Goal: Information Seeking & Learning: Find specific fact

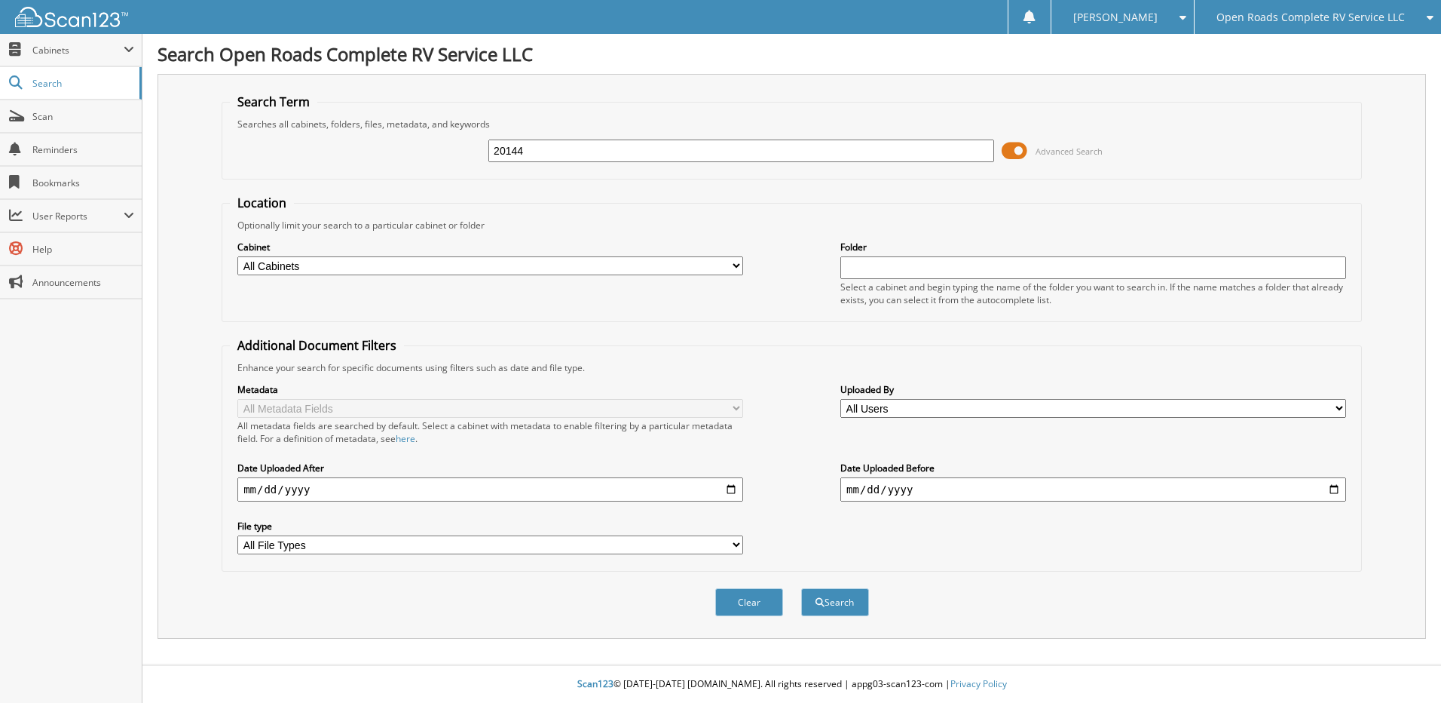
type input "20144"
click at [801, 588] on button "Search" at bounding box center [835, 602] width 68 height 28
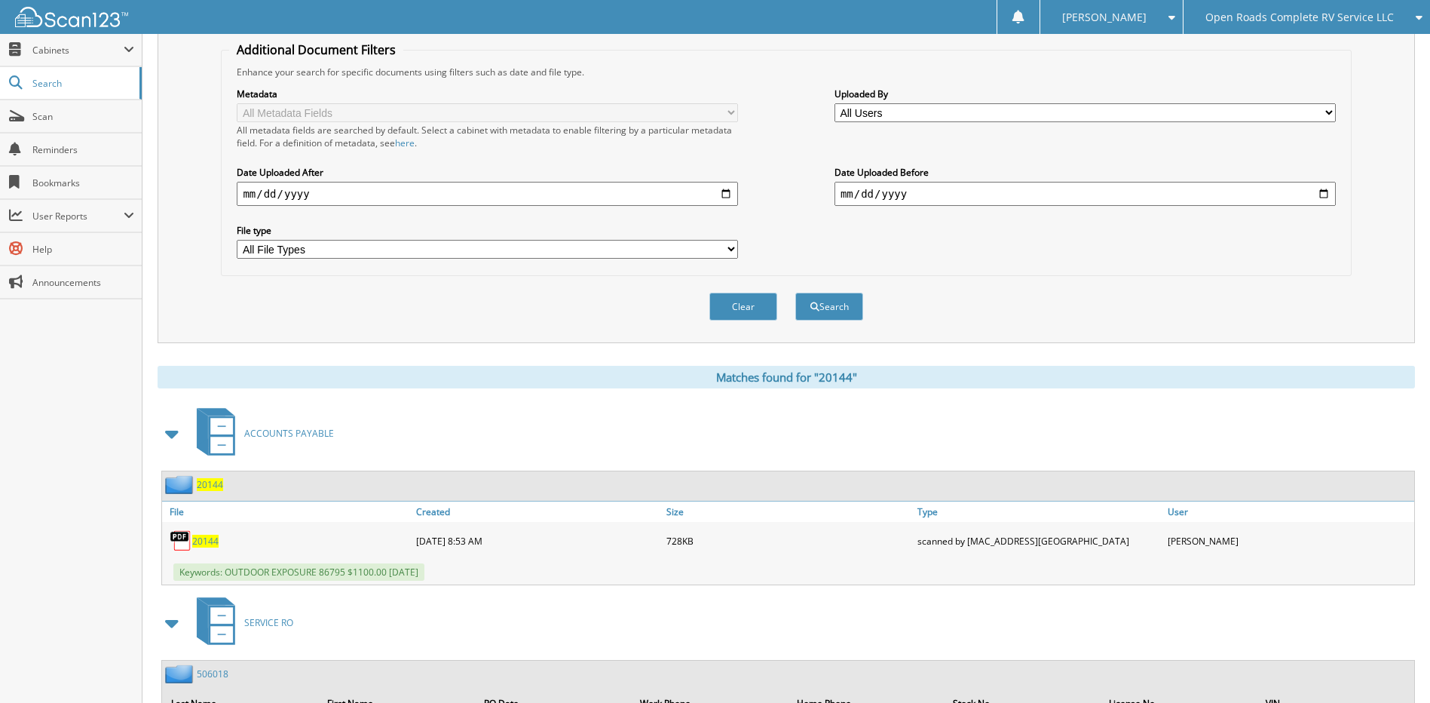
scroll to position [302, 0]
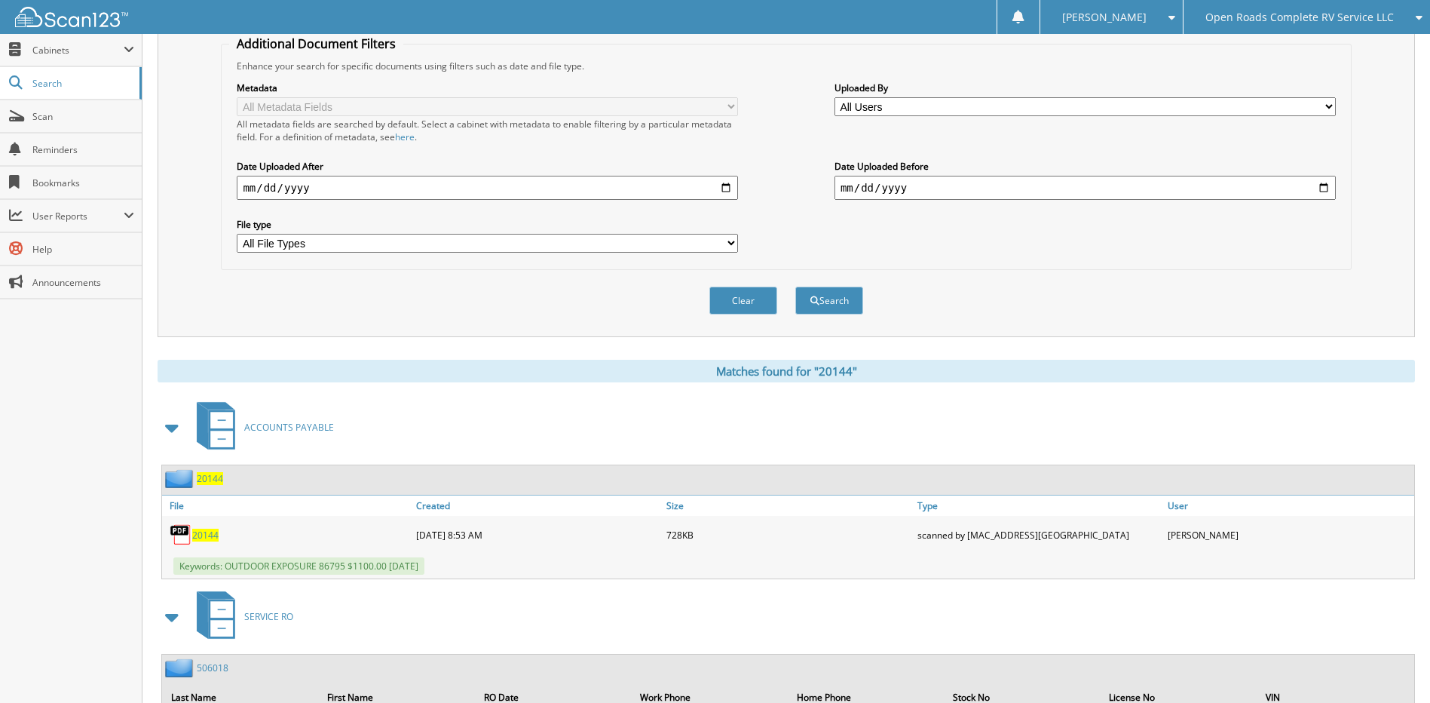
click at [196, 532] on span "20144" at bounding box center [205, 534] width 26 height 13
